Goal: Book appointment/travel/reservation

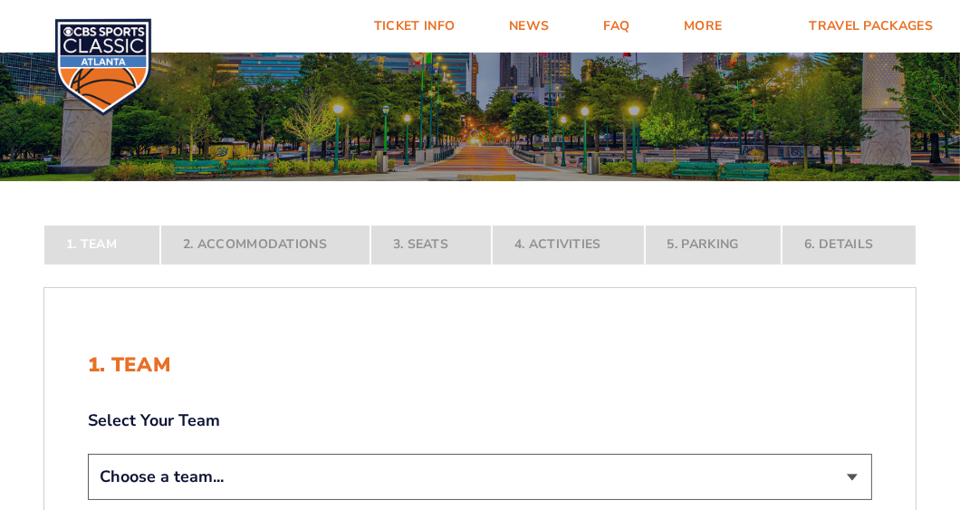
scroll to position [180, 0]
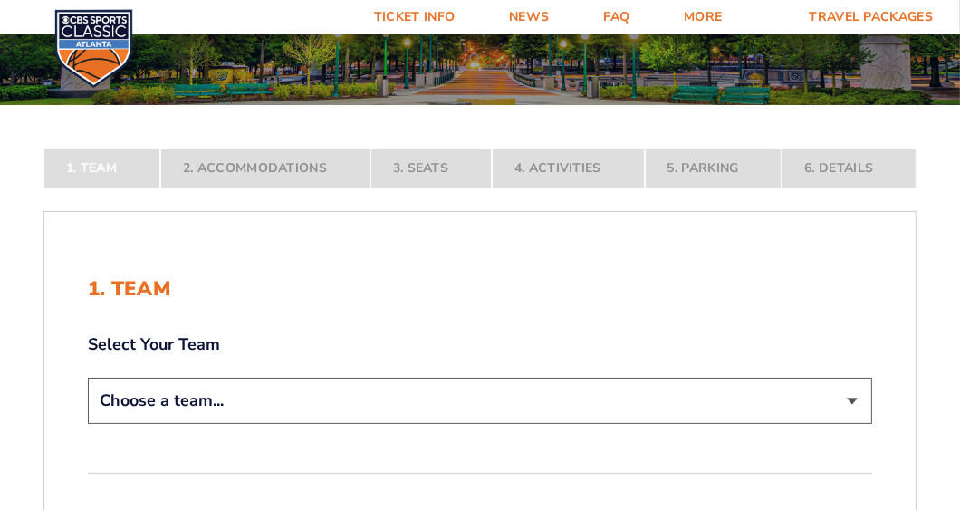
click at [269, 389] on select "Choose a team... [US_STATE] Wildcats [US_STATE] State Buckeyes [US_STATE] Tar H…" at bounding box center [480, 401] width 784 height 46
select select "12756"
click at [88, 424] on select "Choose a team... [US_STATE] Wildcats [US_STATE] State Buckeyes [US_STATE] Tar H…" at bounding box center [480, 401] width 784 height 46
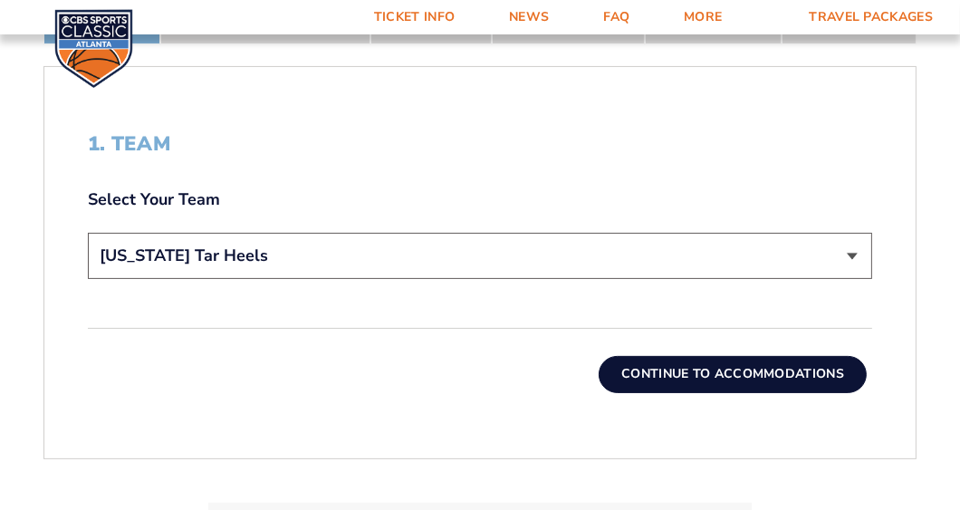
scroll to position [453, 0]
click at [702, 372] on button "Continue To Accommodations" at bounding box center [733, 373] width 268 height 36
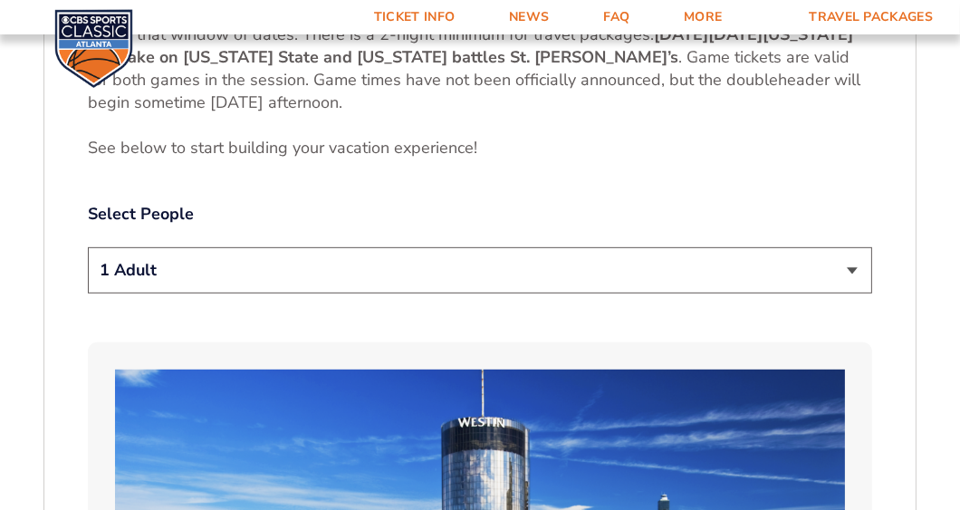
scroll to position [874, 0]
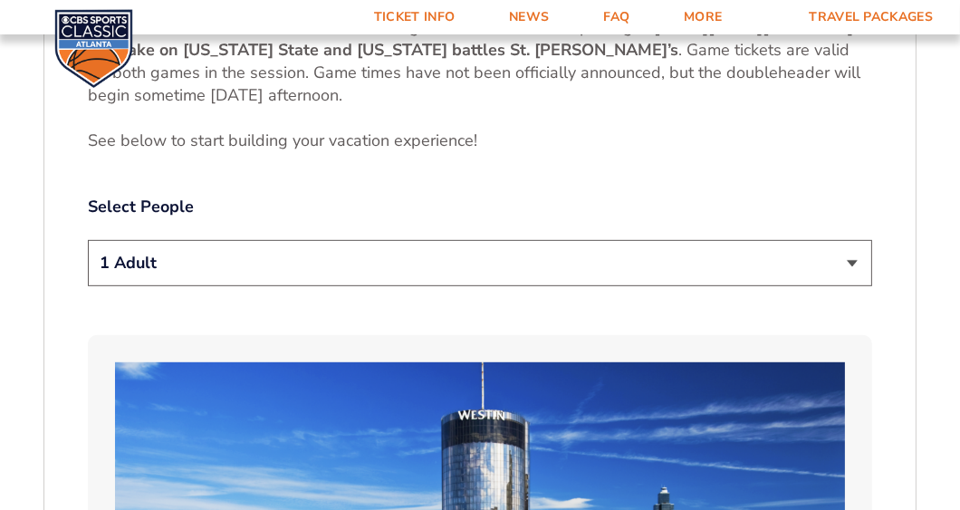
click at [417, 269] on select "1 Adult 2 Adults 3 Adults 4 Adults 2 Adults + 1 Child 2 Adults + 2 Children 2 A…" at bounding box center [480, 263] width 784 height 46
select select "2 Adults"
click at [88, 240] on select "1 Adult 2 Adults 3 Adults 4 Adults 2 Adults + 1 Child 2 Adults + 2 Children 2 A…" at bounding box center [480, 263] width 784 height 46
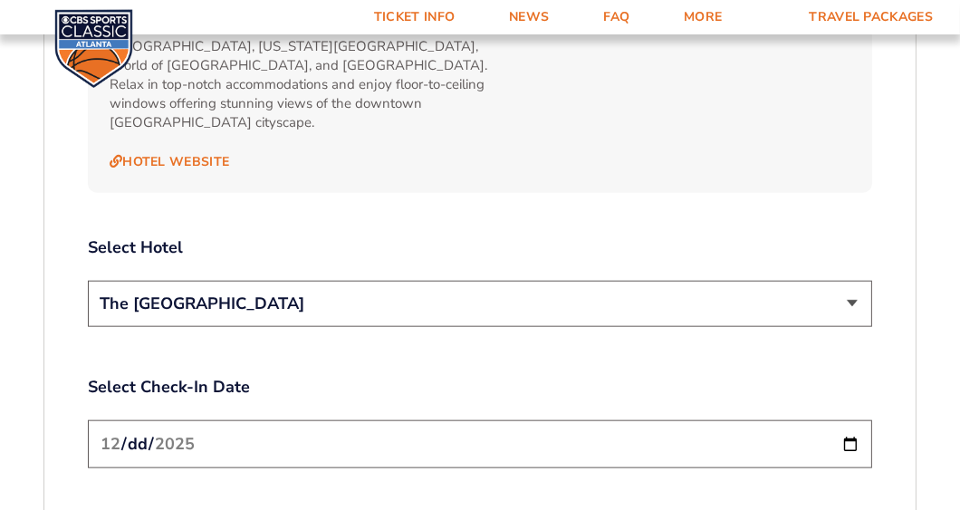
scroll to position [1960, 0]
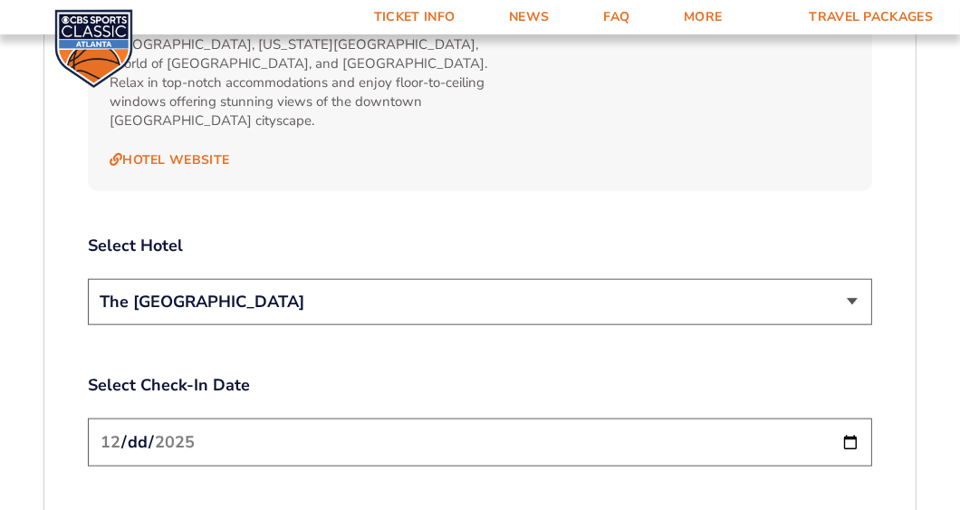
click at [453, 279] on select "The [GEOGRAPHIC_DATA]" at bounding box center [480, 302] width 784 height 46
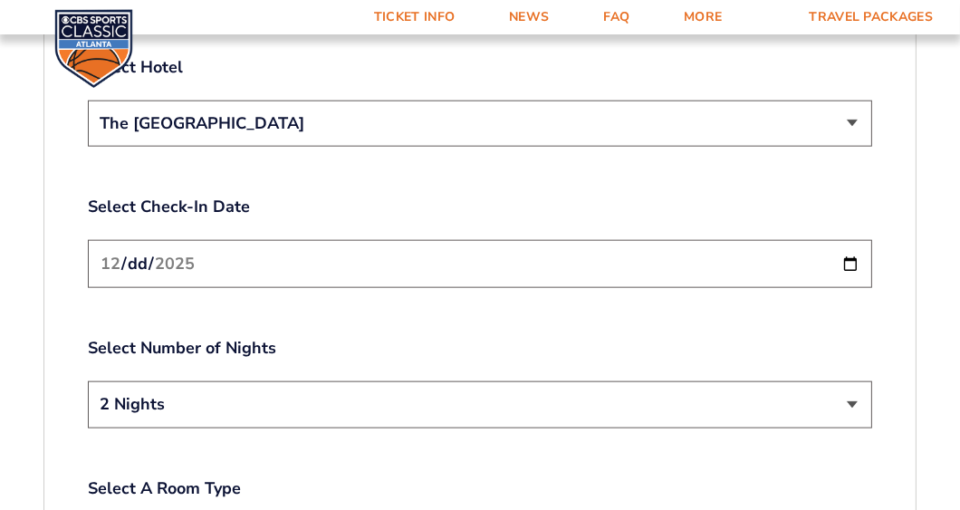
scroll to position [2141, 0]
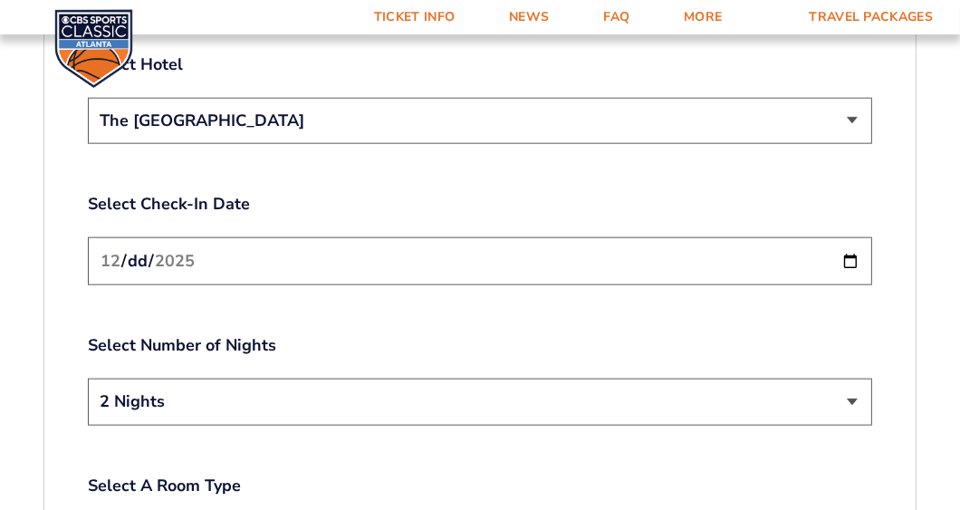
click at [433, 250] on input "[DATE]" at bounding box center [480, 261] width 784 height 48
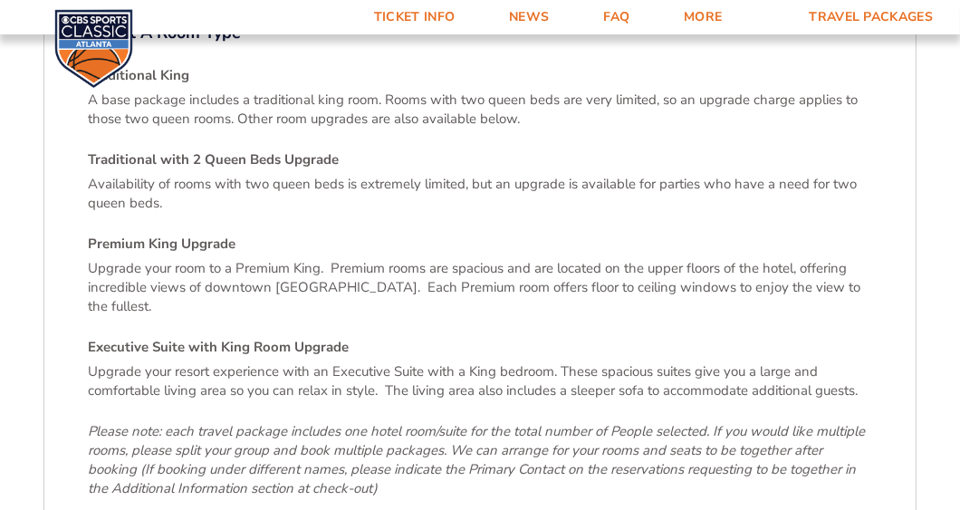
scroll to position [2775, 0]
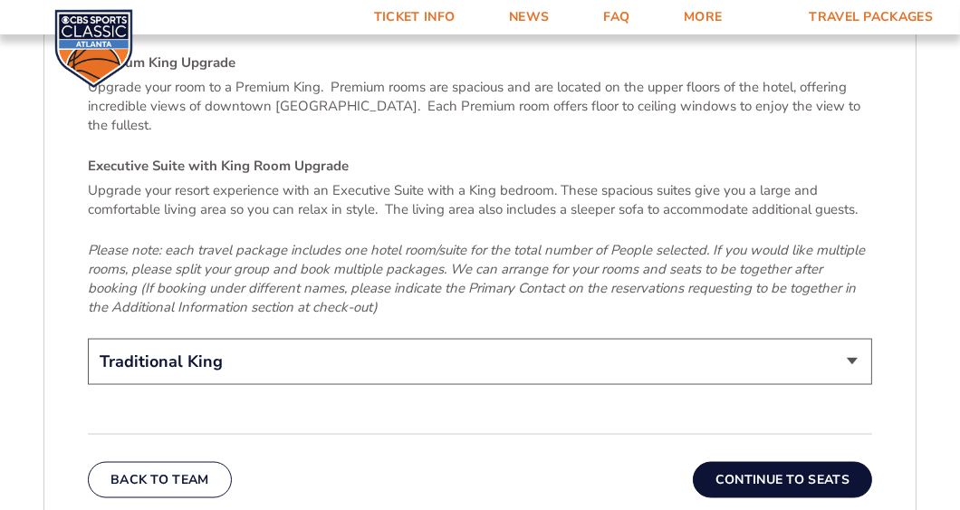
click at [419, 339] on select "Traditional King Traditional with 2 Queen Beds Upgrade (+$45 per night) Premium…" at bounding box center [480, 362] width 784 height 46
select select "Traditional with 2 Queen Beds Upgrade"
click at [88, 339] on select "Traditional King Traditional with 2 Queen Beds Upgrade (+$45 per night) Premium…" at bounding box center [480, 362] width 784 height 46
click at [794, 462] on button "Continue To Seats" at bounding box center [782, 480] width 179 height 36
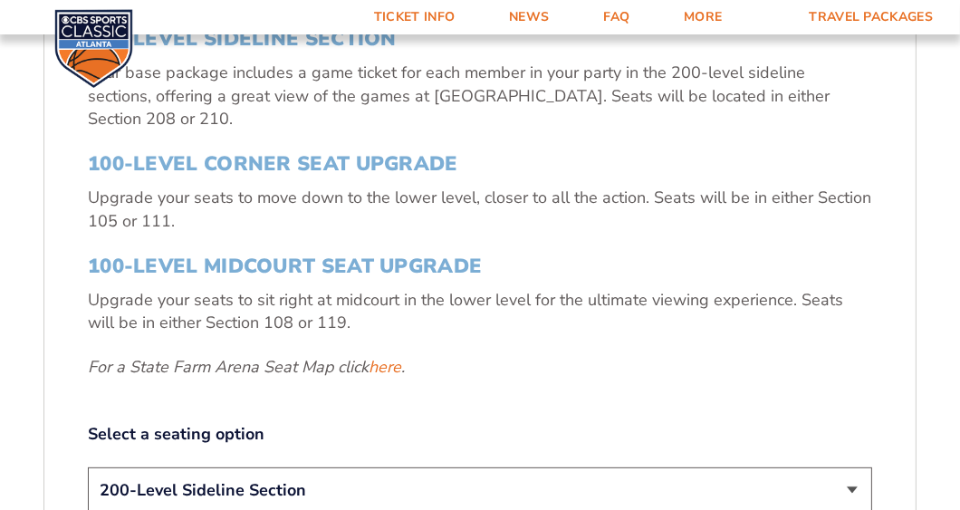
scroll to position [783, 0]
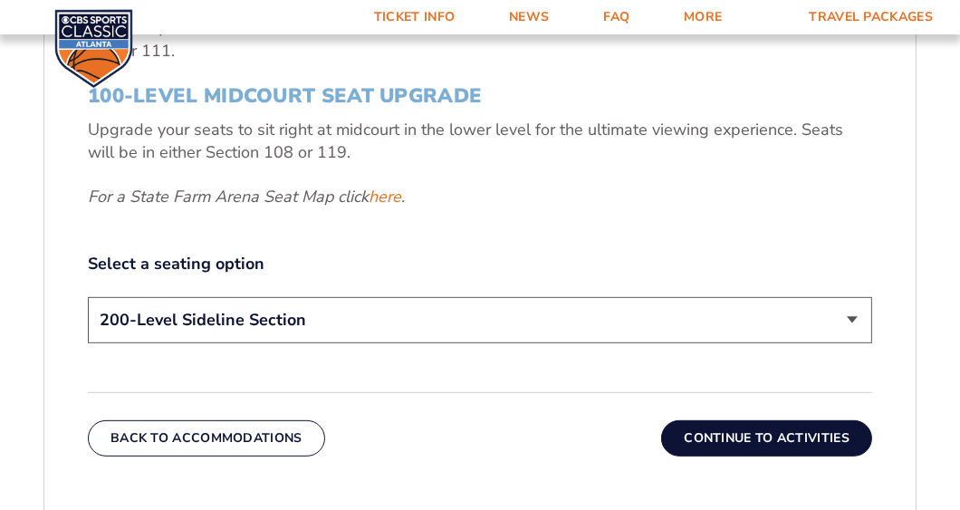
click at [437, 301] on select "200-Level Sideline Section 100-Level Corner Seat Upgrade (+$120 per person) 100…" at bounding box center [480, 320] width 784 height 46
select select "100-Level Midcourt Seat Upgrade"
click at [88, 297] on select "200-Level Sideline Section 100-Level Corner Seat Upgrade (+$120 per person) 100…" at bounding box center [480, 320] width 784 height 46
click at [719, 420] on button "Continue To Activities" at bounding box center [766, 438] width 211 height 36
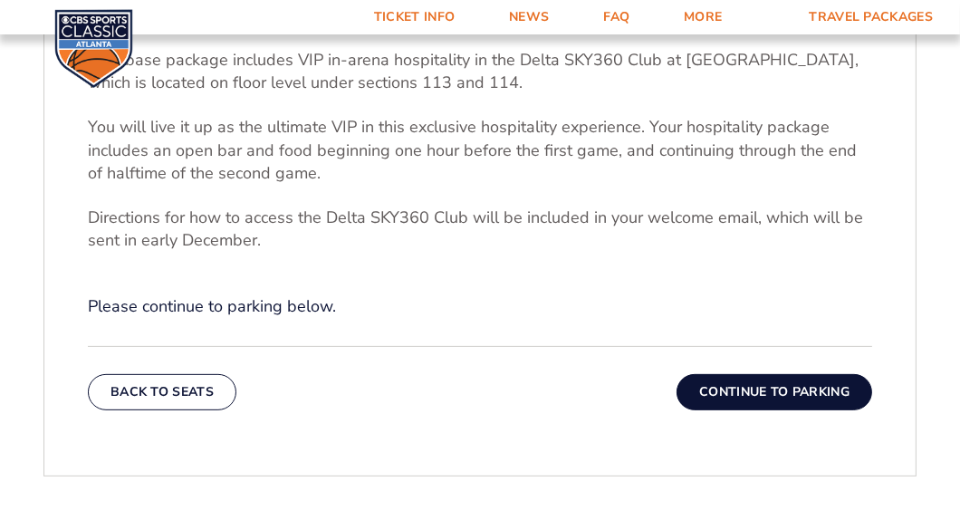
scroll to position [602, 0]
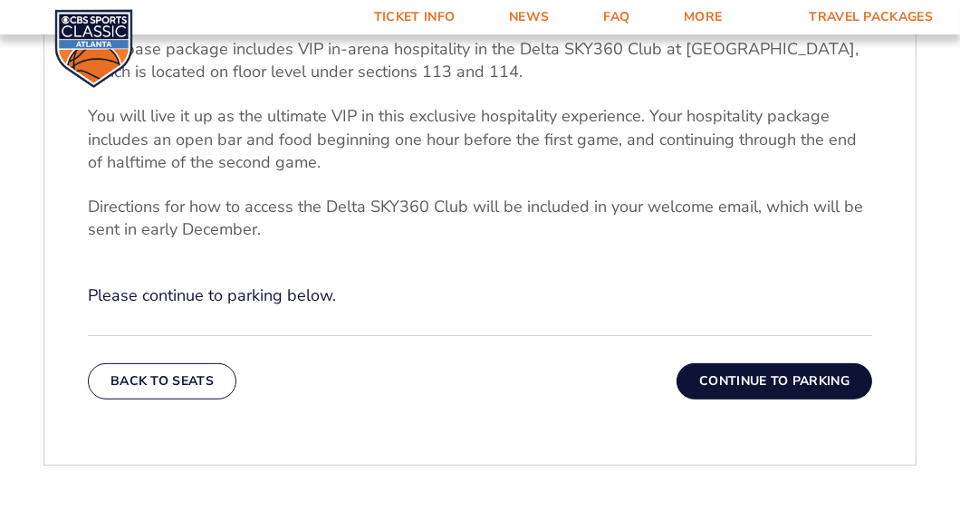
click at [762, 378] on button "Continue To Parking" at bounding box center [774, 381] width 196 height 36
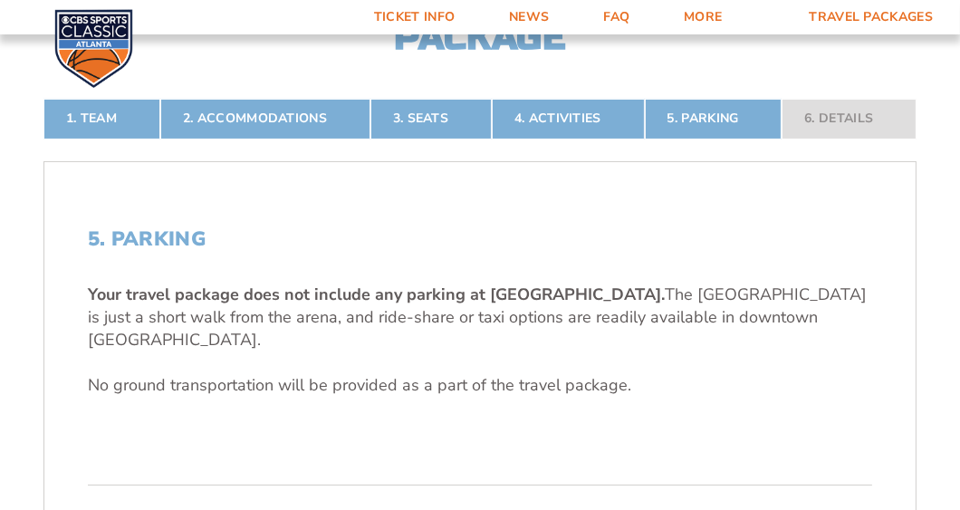
scroll to position [512, 0]
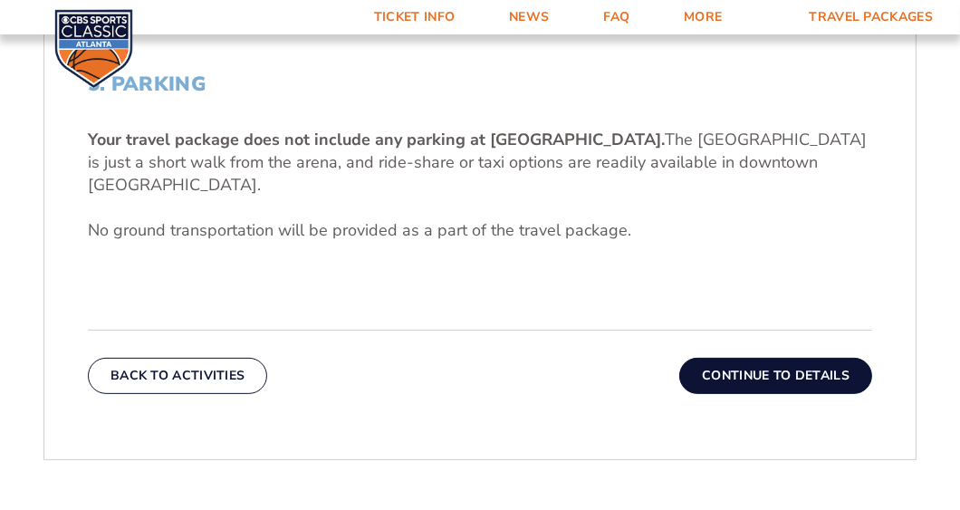
click at [765, 358] on button "Continue To Details" at bounding box center [775, 376] width 193 height 36
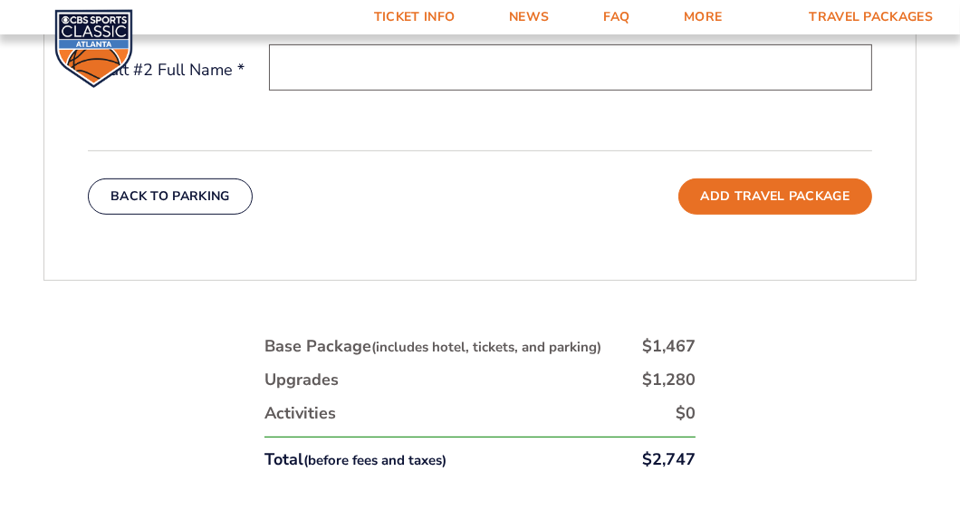
scroll to position [422, 0]
